Goal: Check status: Check status

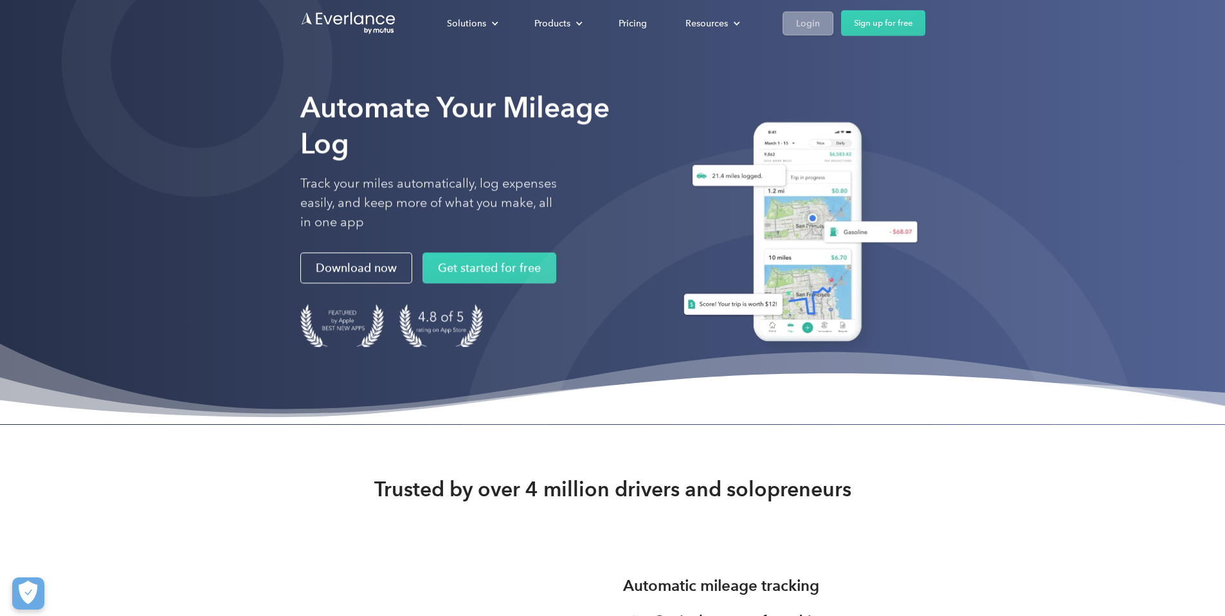
click at [820, 23] on div "Login" at bounding box center [808, 23] width 24 height 16
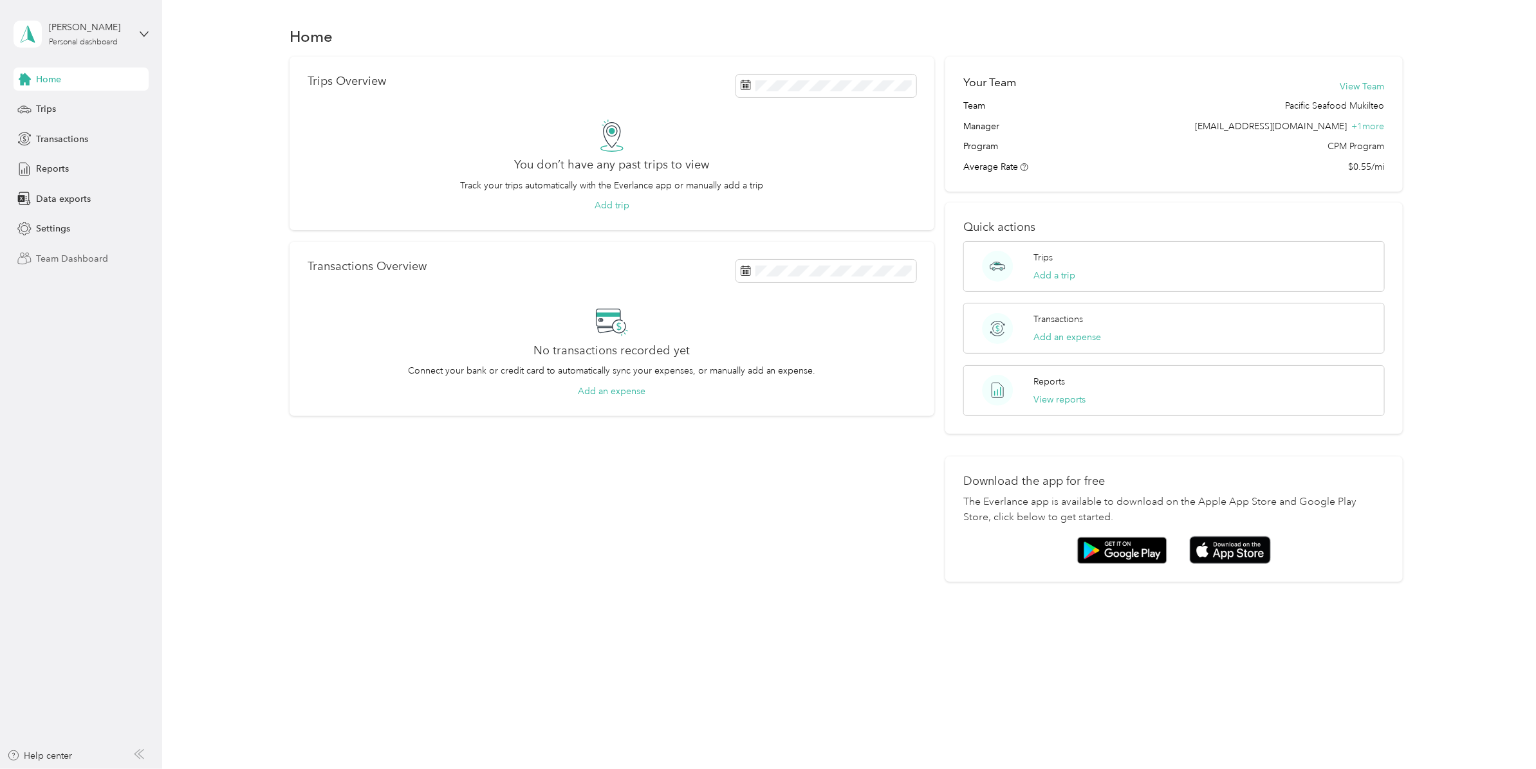
click at [76, 257] on span "Team Dashboard" at bounding box center [72, 259] width 72 height 14
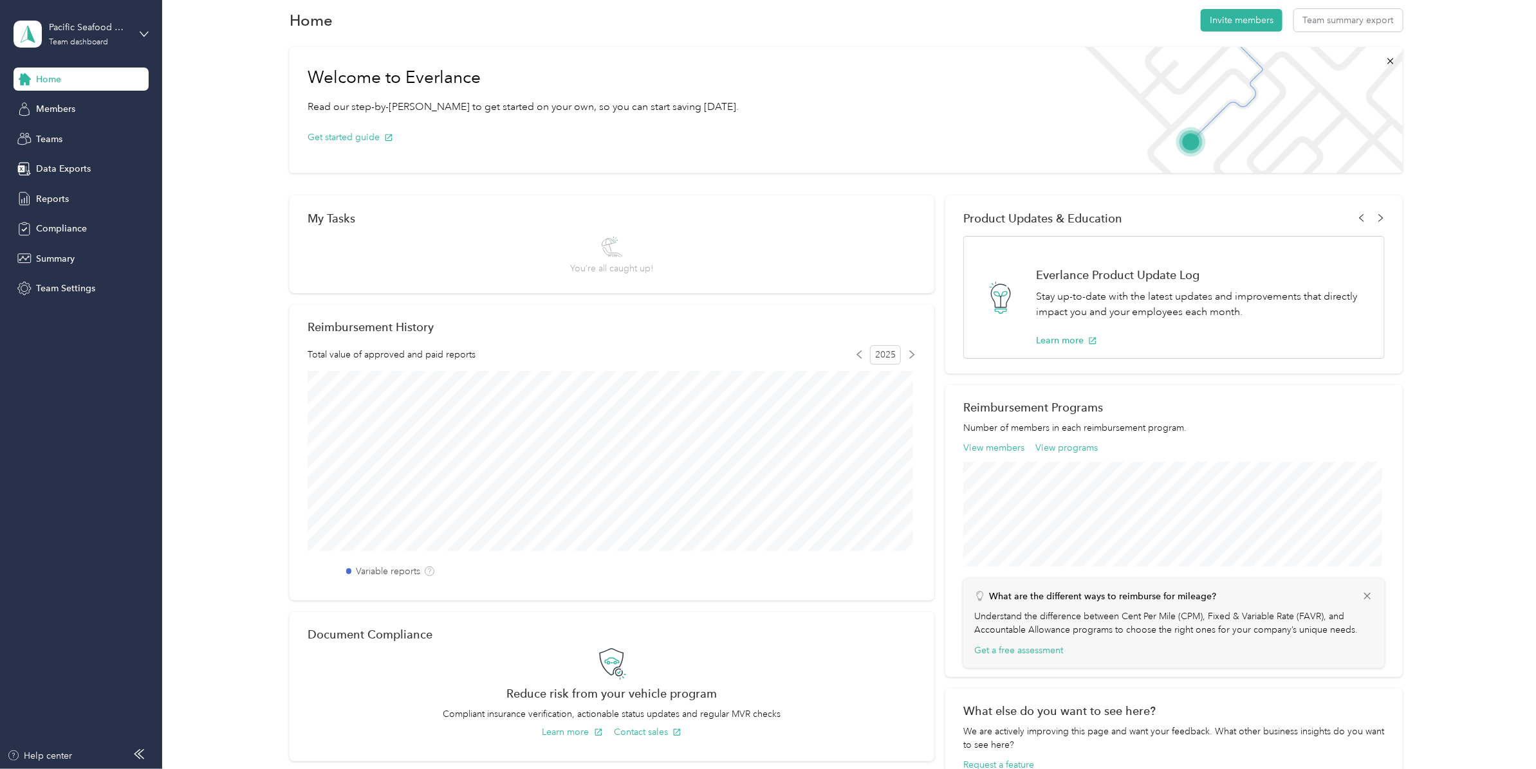
scroll to position [29, 0]
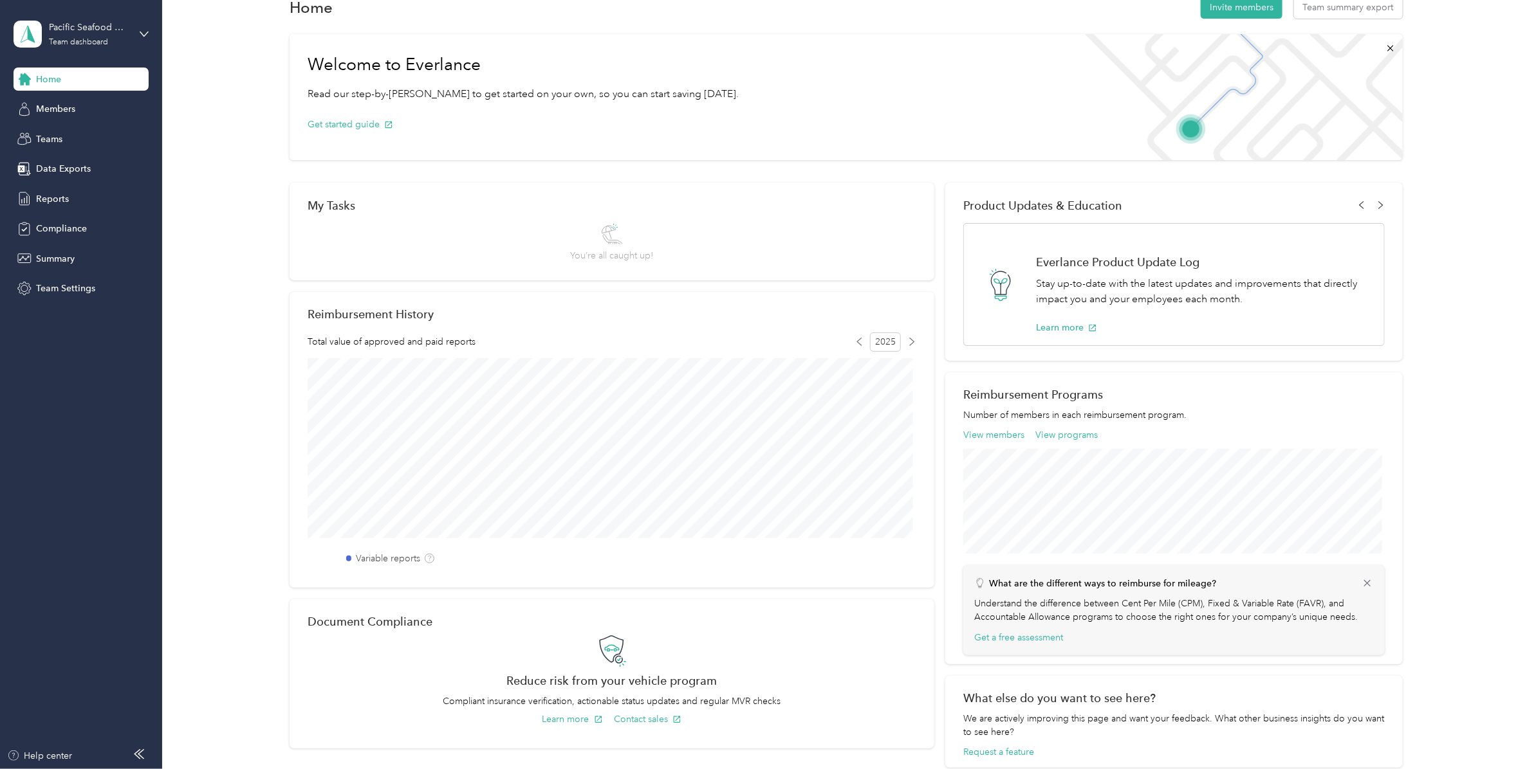
click at [142, 26] on div "Pacific Seafood Mukilteo Team dashboard" at bounding box center [81, 34] width 135 height 45
click at [802, 274] on div "My Tasks You’re all caught up!" at bounding box center [611, 232] width 645 height 98
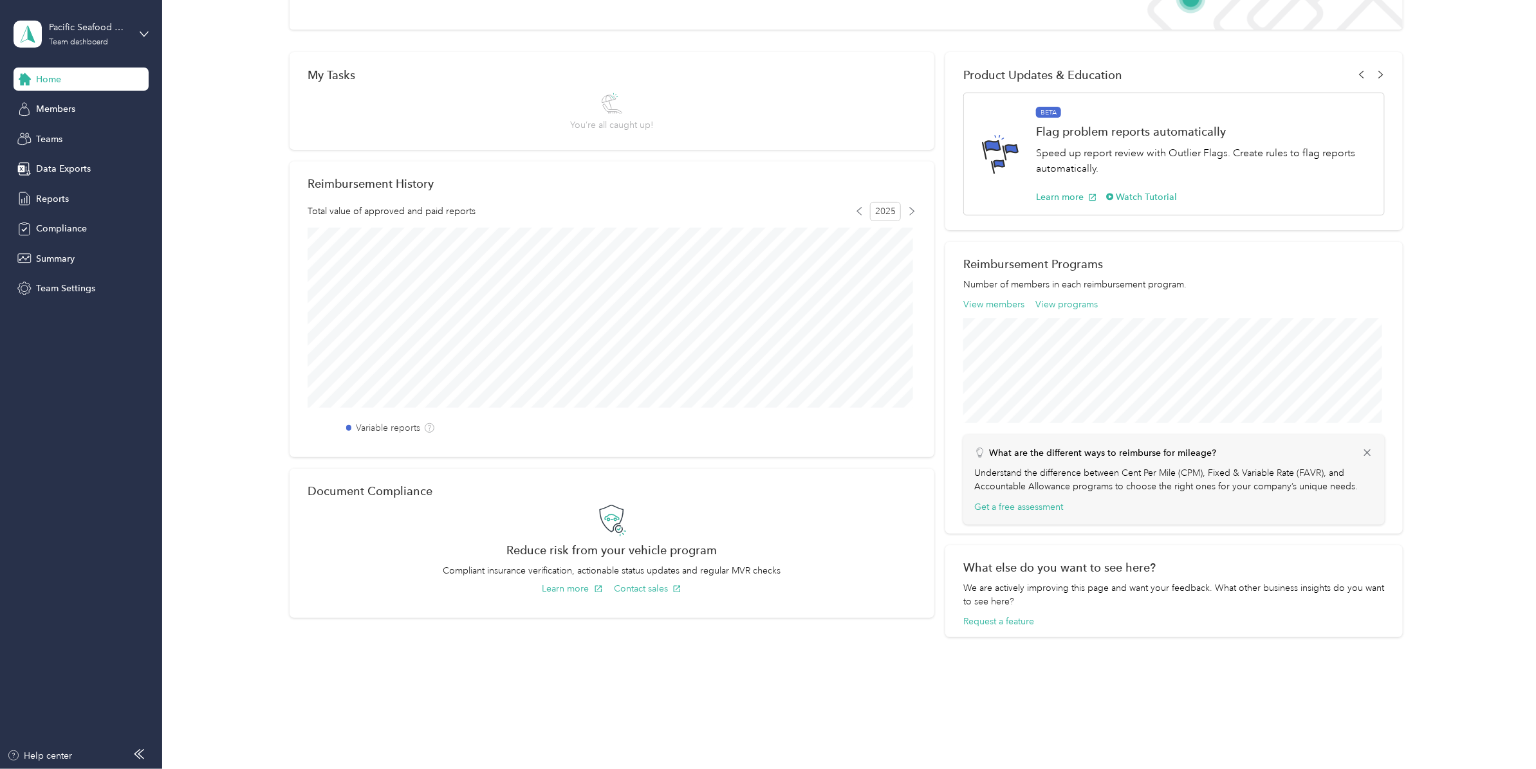
scroll to position [0, 0]
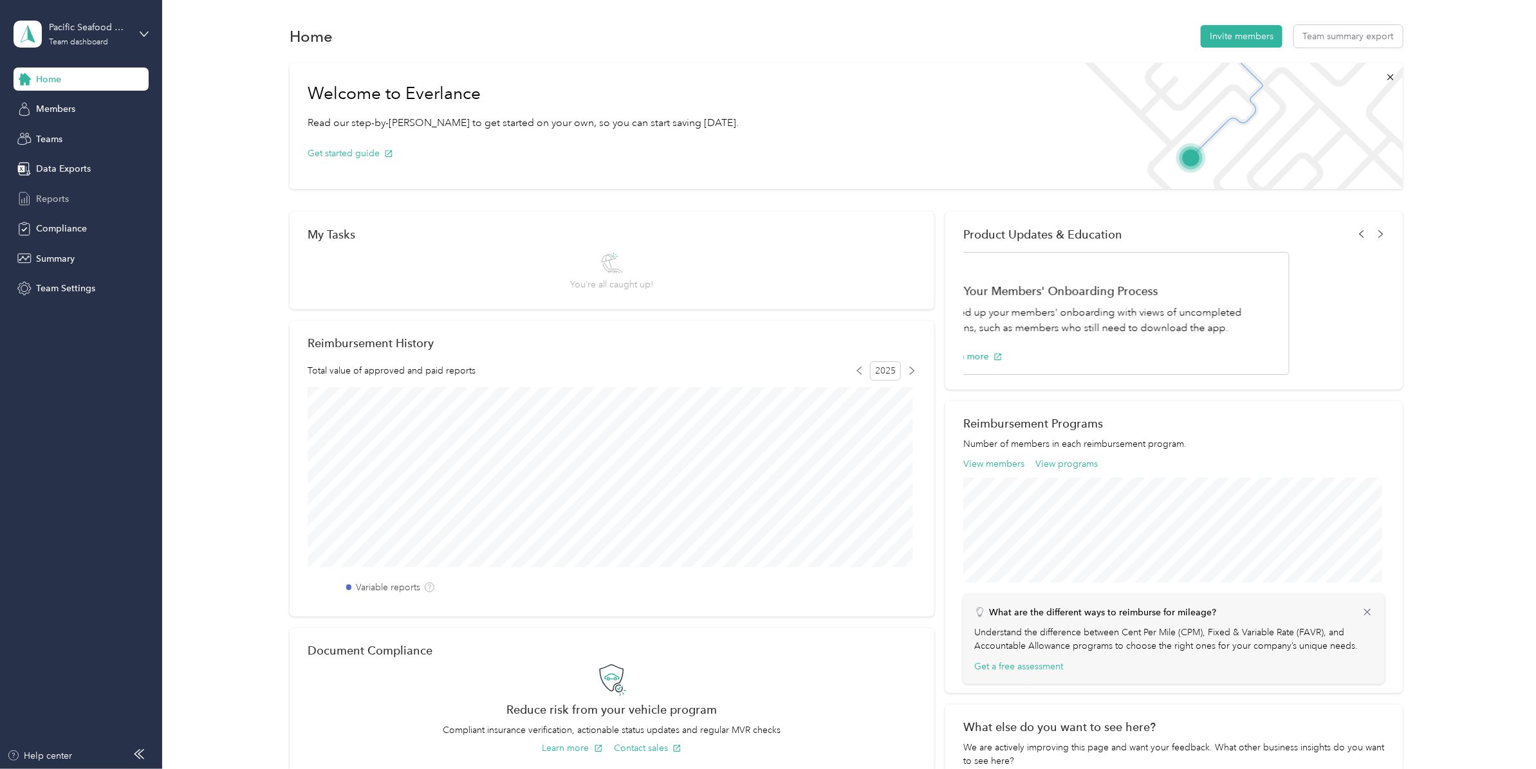
click at [94, 197] on div "Reports" at bounding box center [81, 198] width 135 height 23
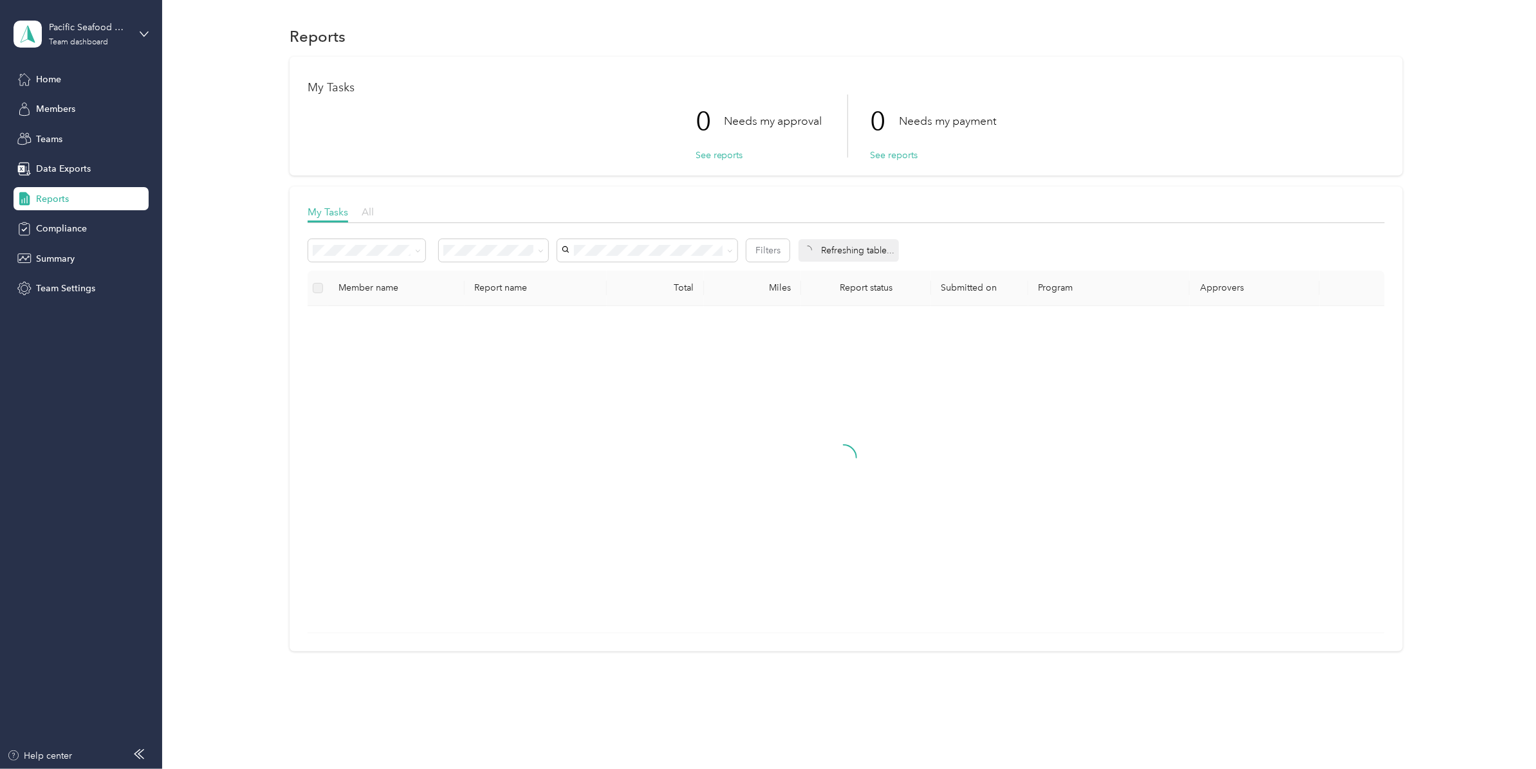
click at [362, 209] on span "All" at bounding box center [368, 212] width 12 height 12
click at [654, 280] on li "[PERSON_NAME]" at bounding box center [646, 274] width 180 height 23
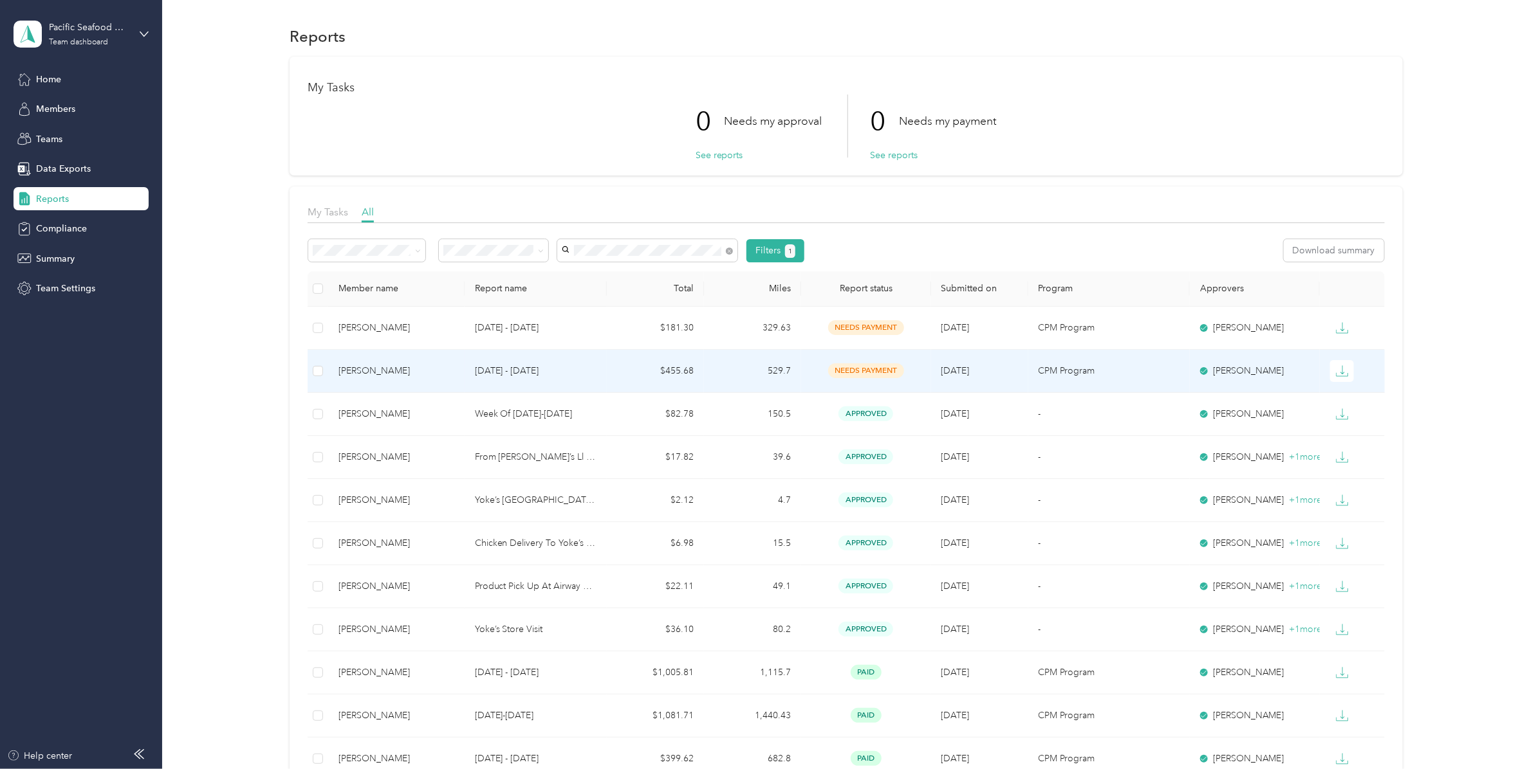
click at [613, 370] on td "$455.68" at bounding box center [655, 371] width 97 height 43
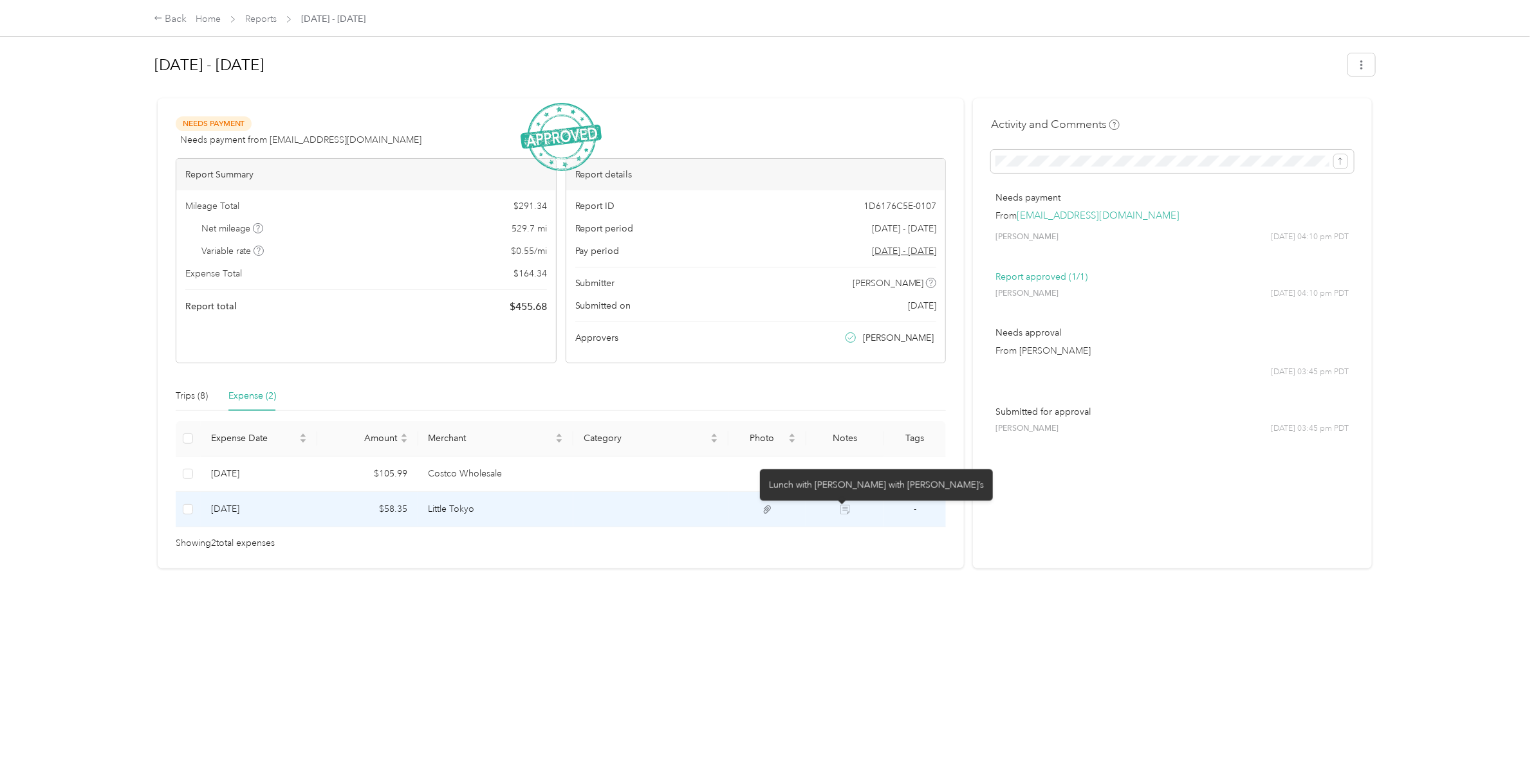
click at [843, 515] on icon at bounding box center [845, 510] width 10 height 10
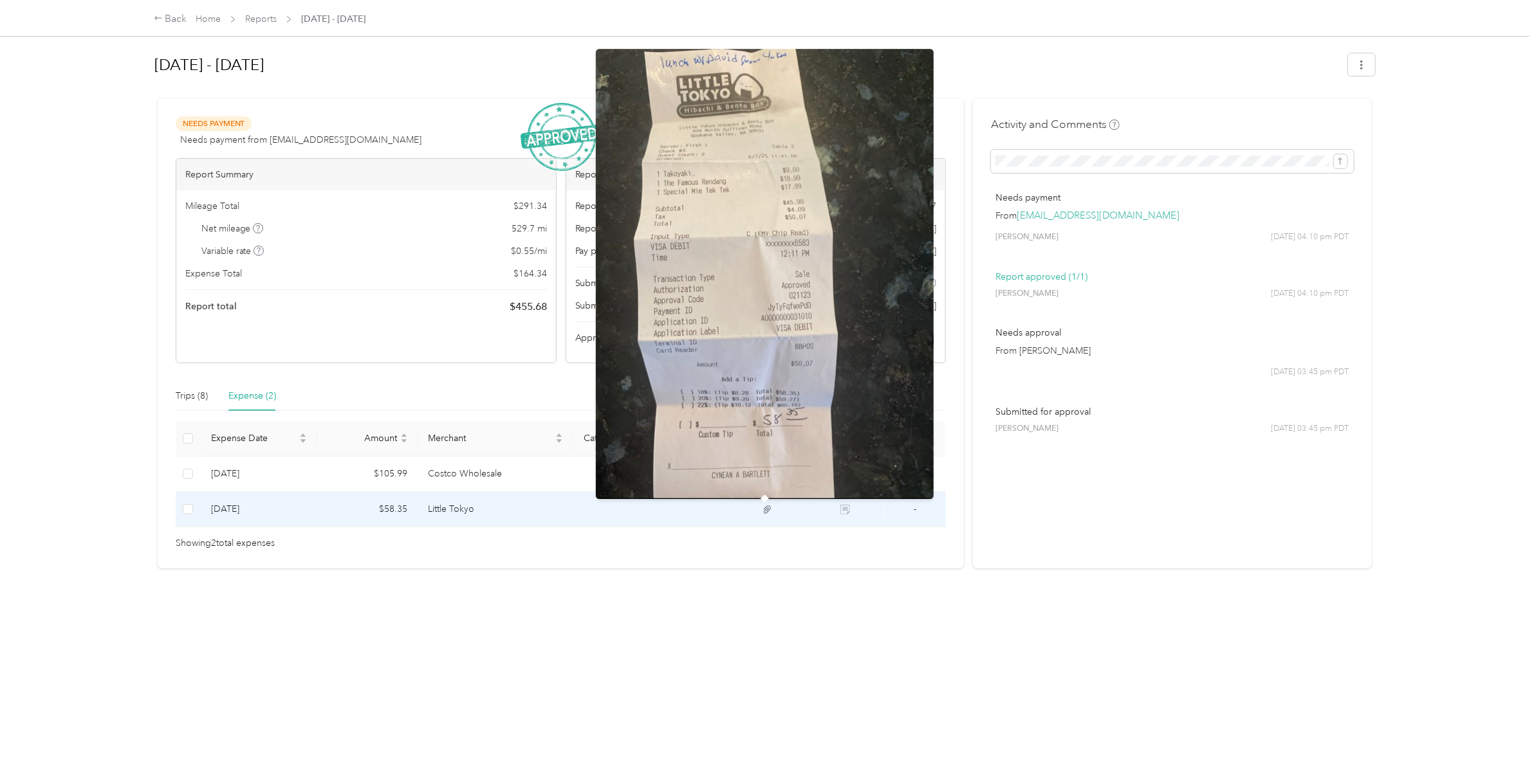
click at [772, 433] on img at bounding box center [765, 274] width 338 height 450
